Goal: Task Accomplishment & Management: Manage account settings

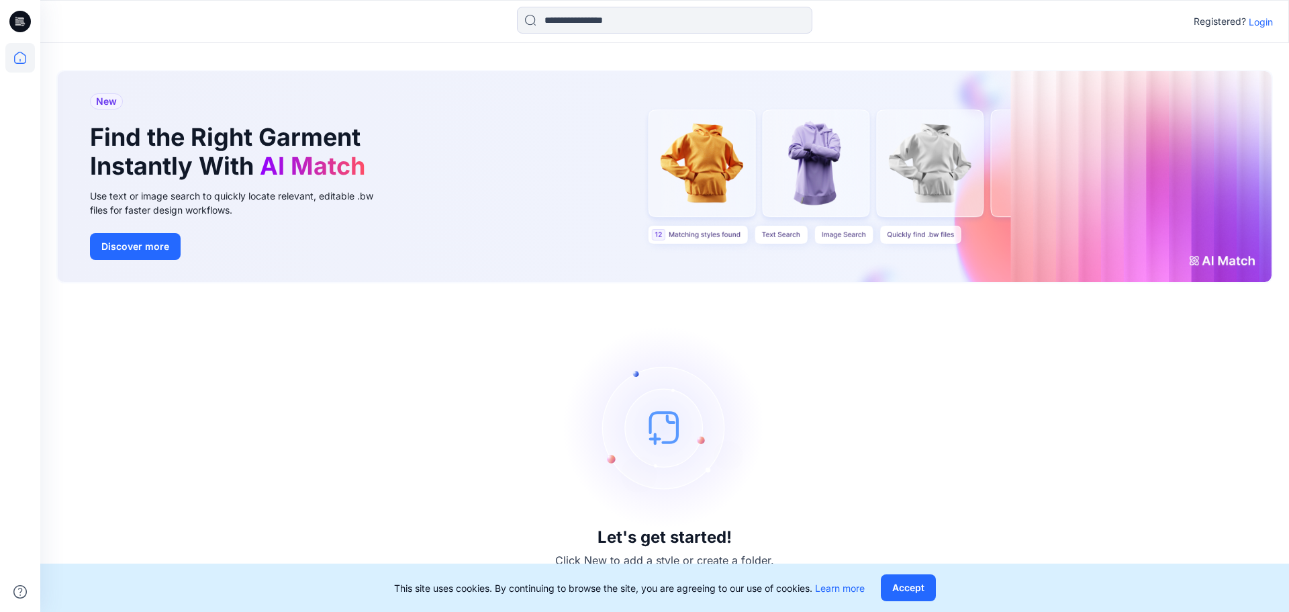
click at [1260, 20] on p "Login" at bounding box center [1261, 22] width 24 height 14
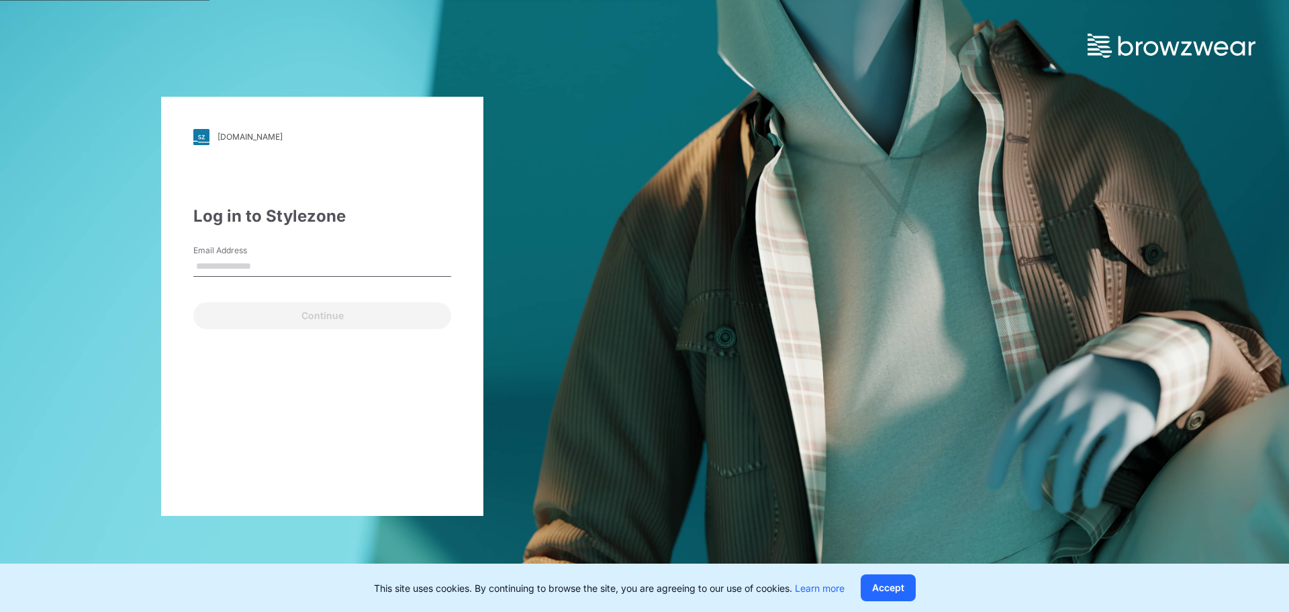
type input "**********"
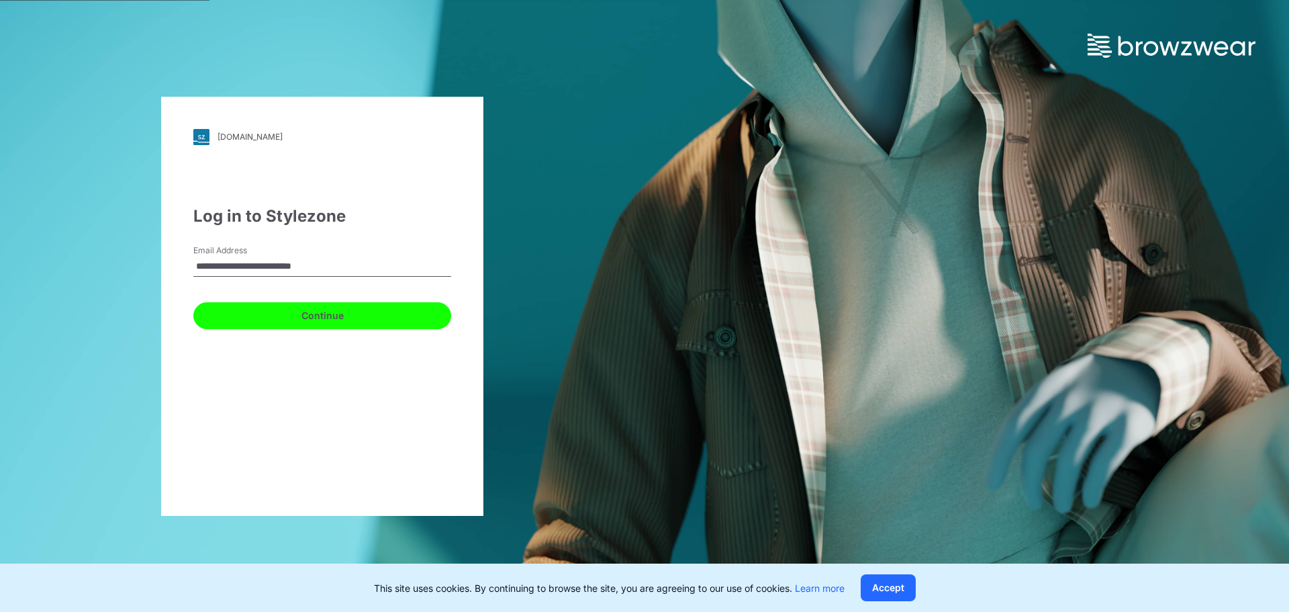
click at [306, 322] on button "Continue" at bounding box center [322, 315] width 258 height 27
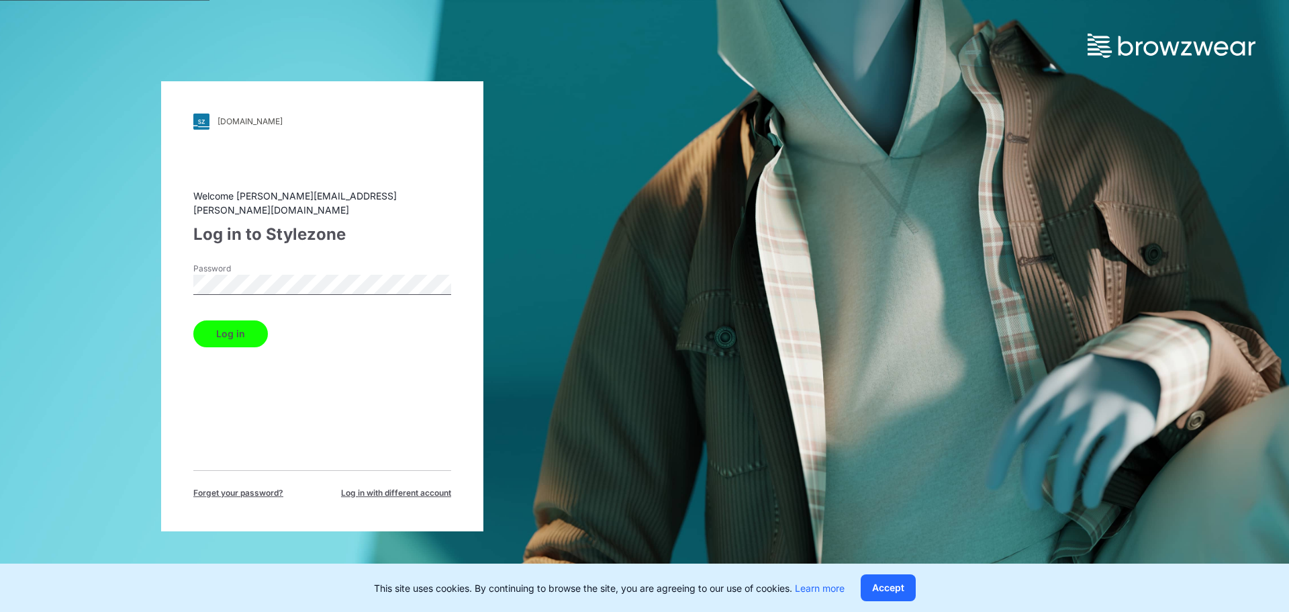
click at [239, 328] on button "Log in" at bounding box center [230, 333] width 75 height 27
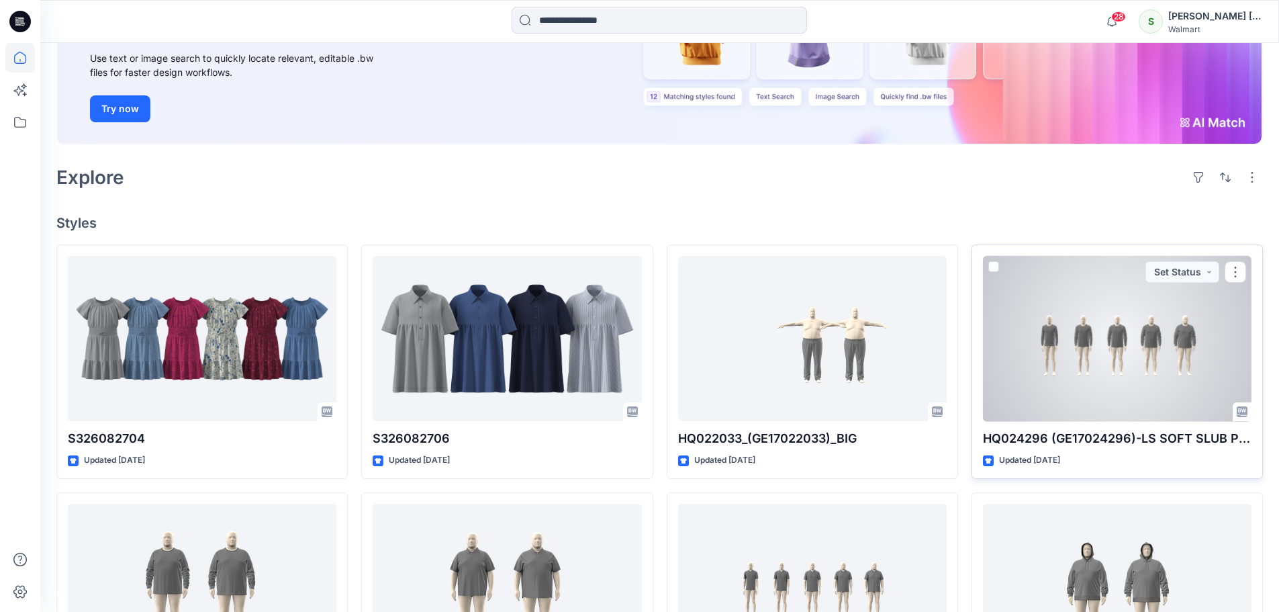
scroll to position [207, 0]
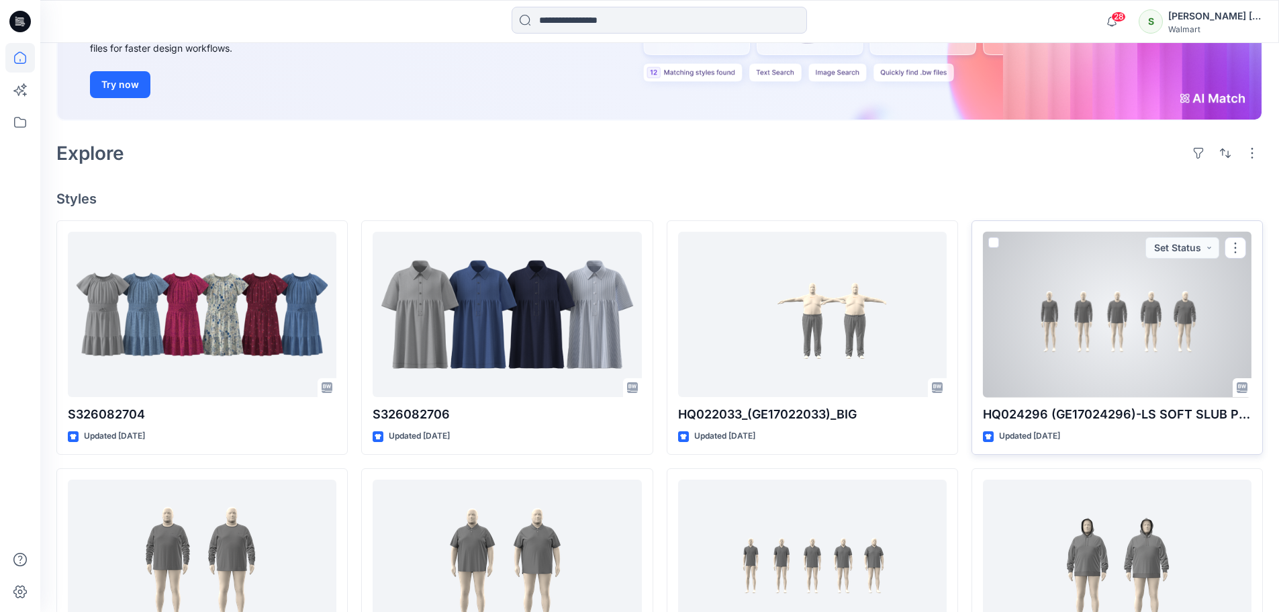
click at [1138, 369] on div at bounding box center [1117, 315] width 269 height 166
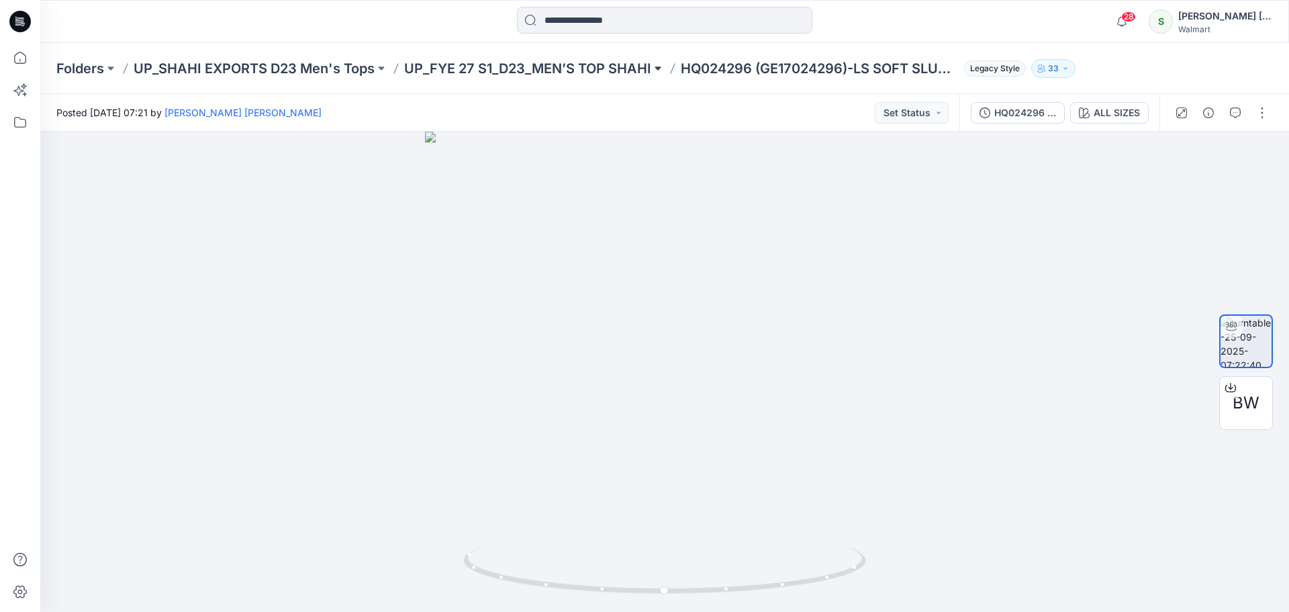
click at [661, 66] on button at bounding box center [657, 68] width 13 height 19
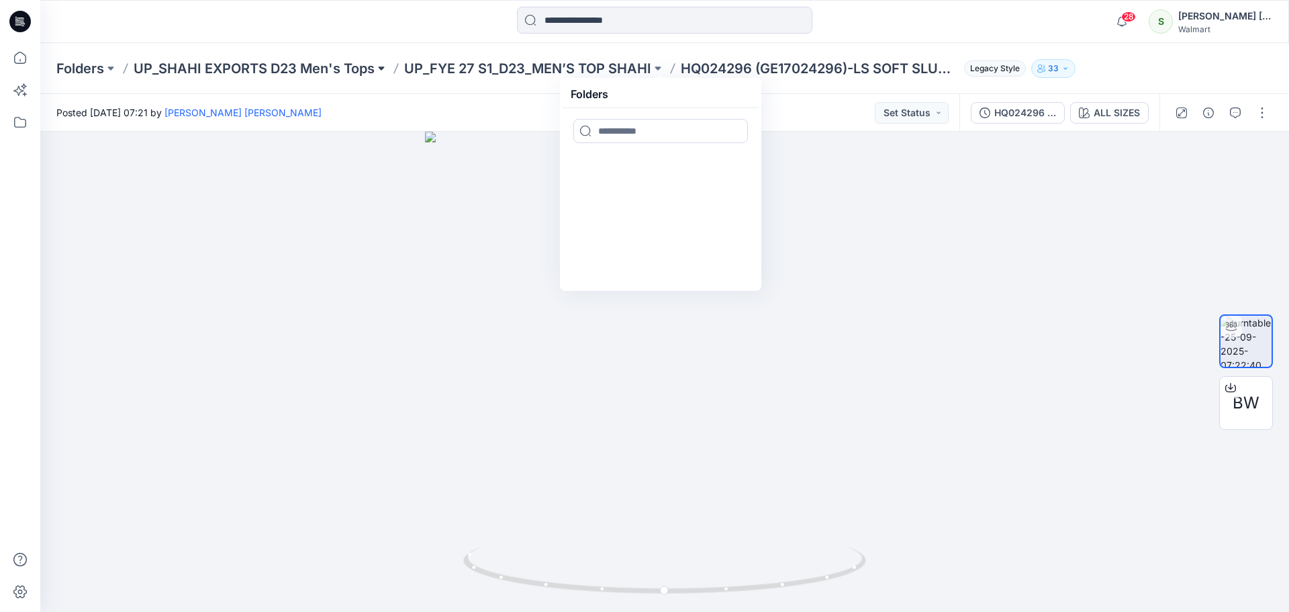
click at [379, 63] on button at bounding box center [381, 68] width 13 height 19
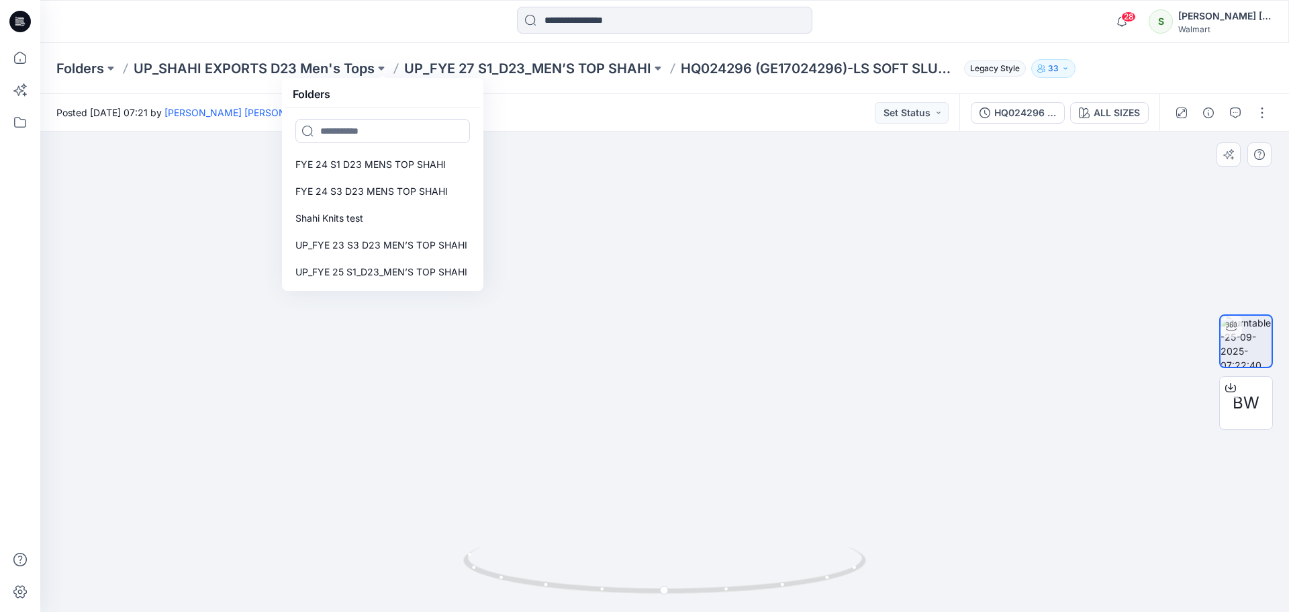
click at [623, 200] on div at bounding box center [664, 372] width 1249 height 480
